Goal: Information Seeking & Learning: Understand process/instructions

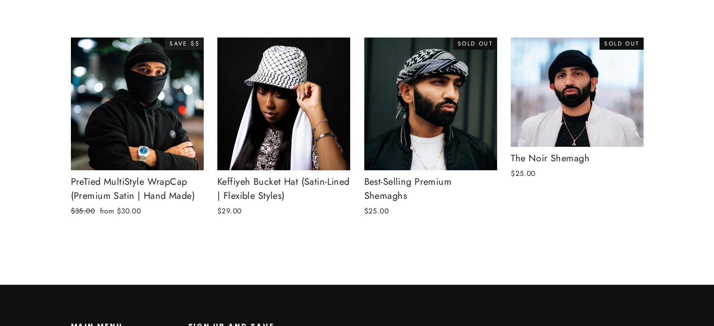
scroll to position [80, 0]
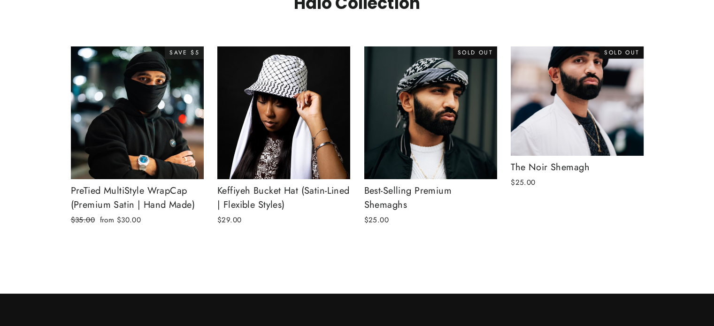
click at [564, 96] on img at bounding box center [577, 101] width 134 height 110
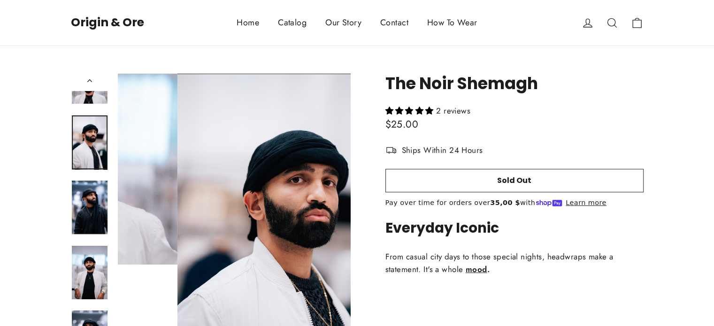
click at [90, 120] on img at bounding box center [90, 142] width 36 height 54
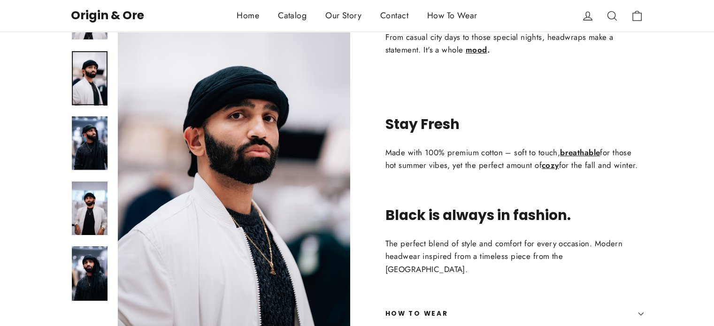
scroll to position [220, 0]
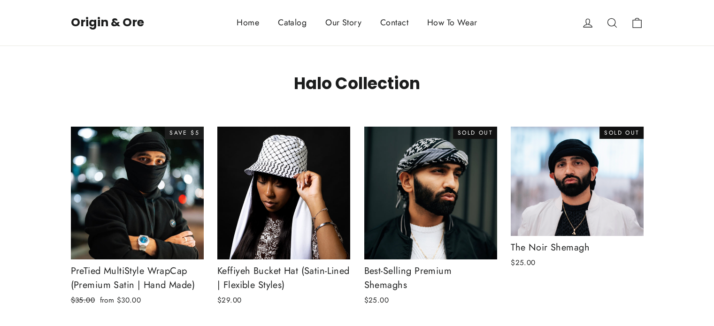
click at [246, 18] on link "Home" at bounding box center [247, 22] width 41 height 23
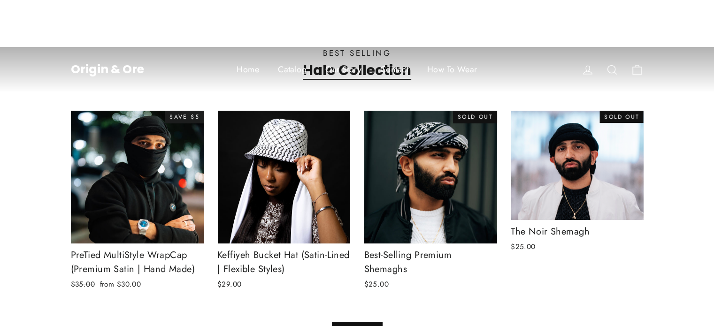
click at [450, 64] on link "How To Wear" at bounding box center [452, 69] width 69 height 23
